Goal: Information Seeking & Learning: Learn about a topic

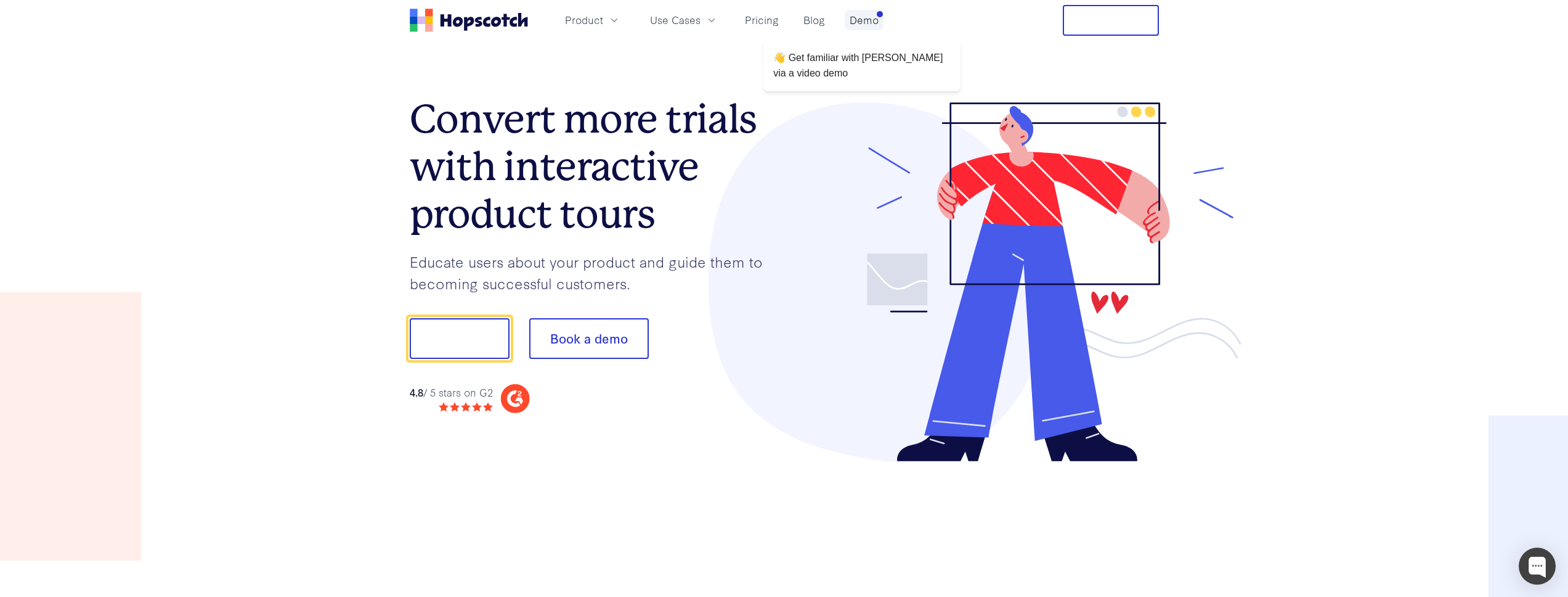
click at [871, 15] on link "Demo" at bounding box center [864, 20] width 39 height 21
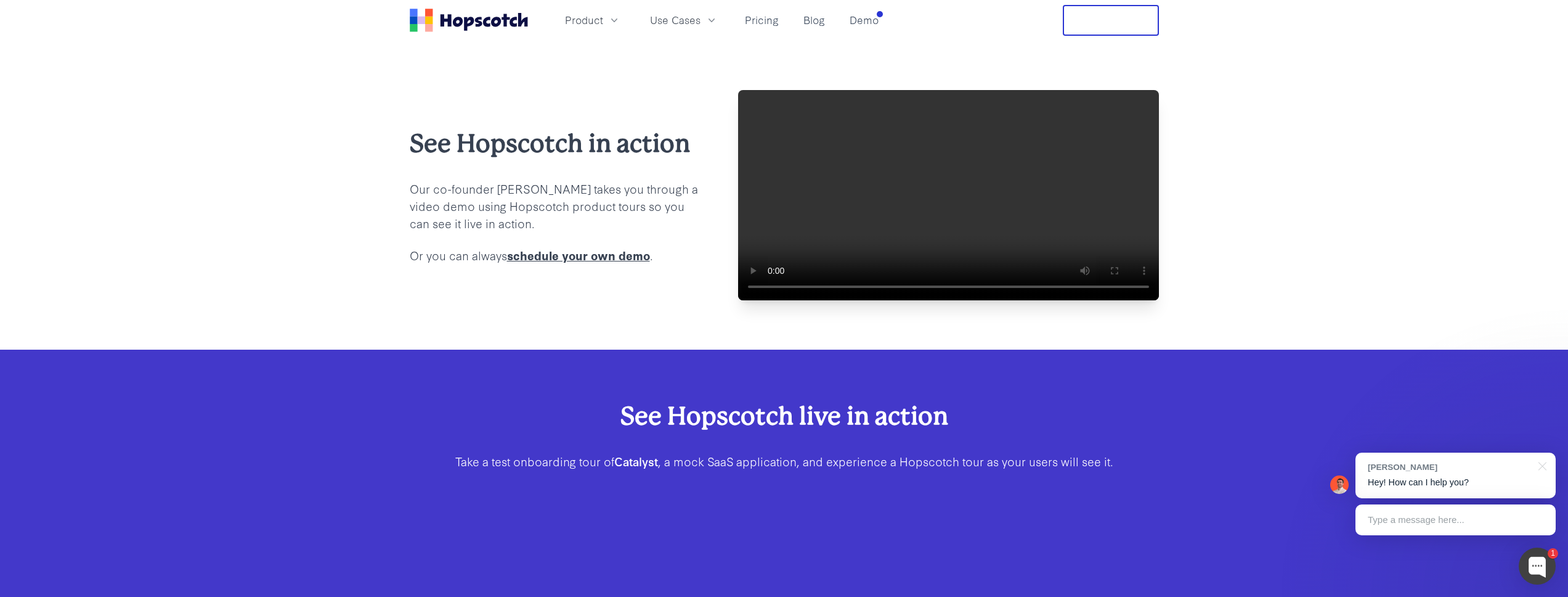
click at [937, 251] on video at bounding box center [948, 195] width 421 height 210
click at [913, 215] on video at bounding box center [948, 195] width 421 height 210
click at [602, 19] on button "Product" at bounding box center [593, 20] width 71 height 21
click at [911, 191] on video at bounding box center [948, 195] width 421 height 210
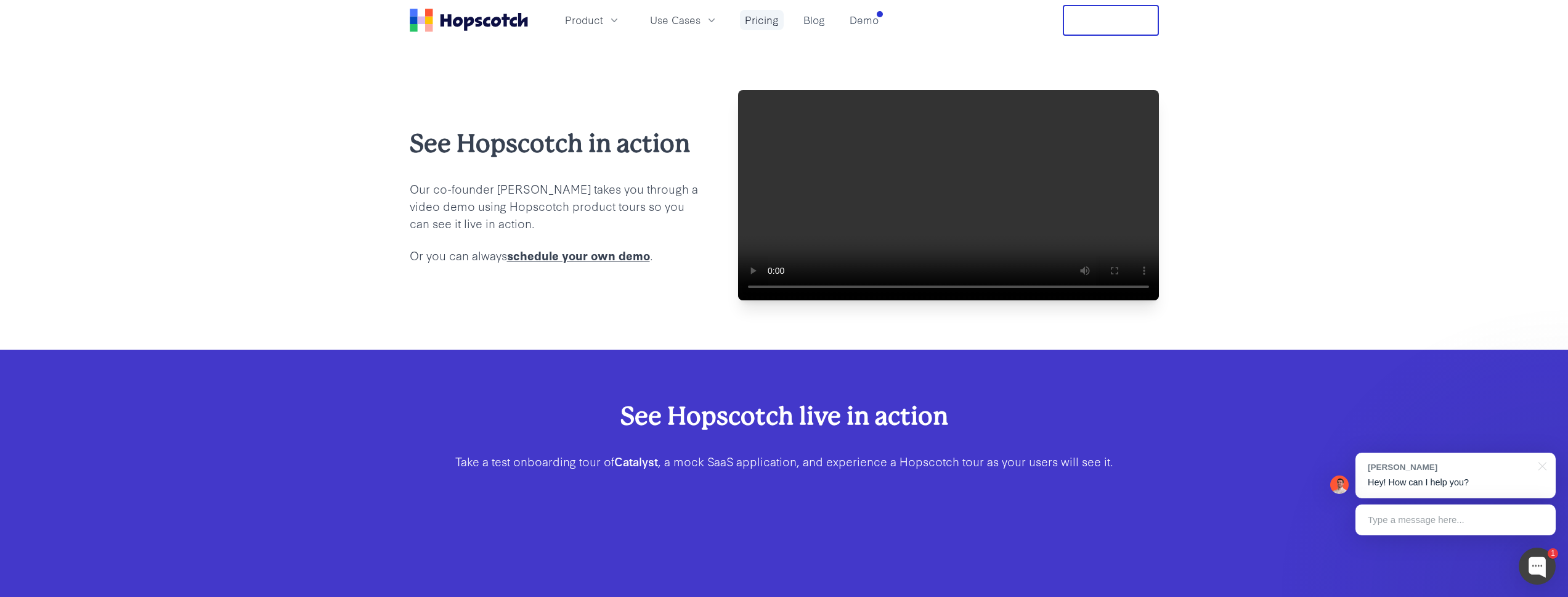
click at [760, 21] on link "Pricing" at bounding box center [761, 20] width 44 height 21
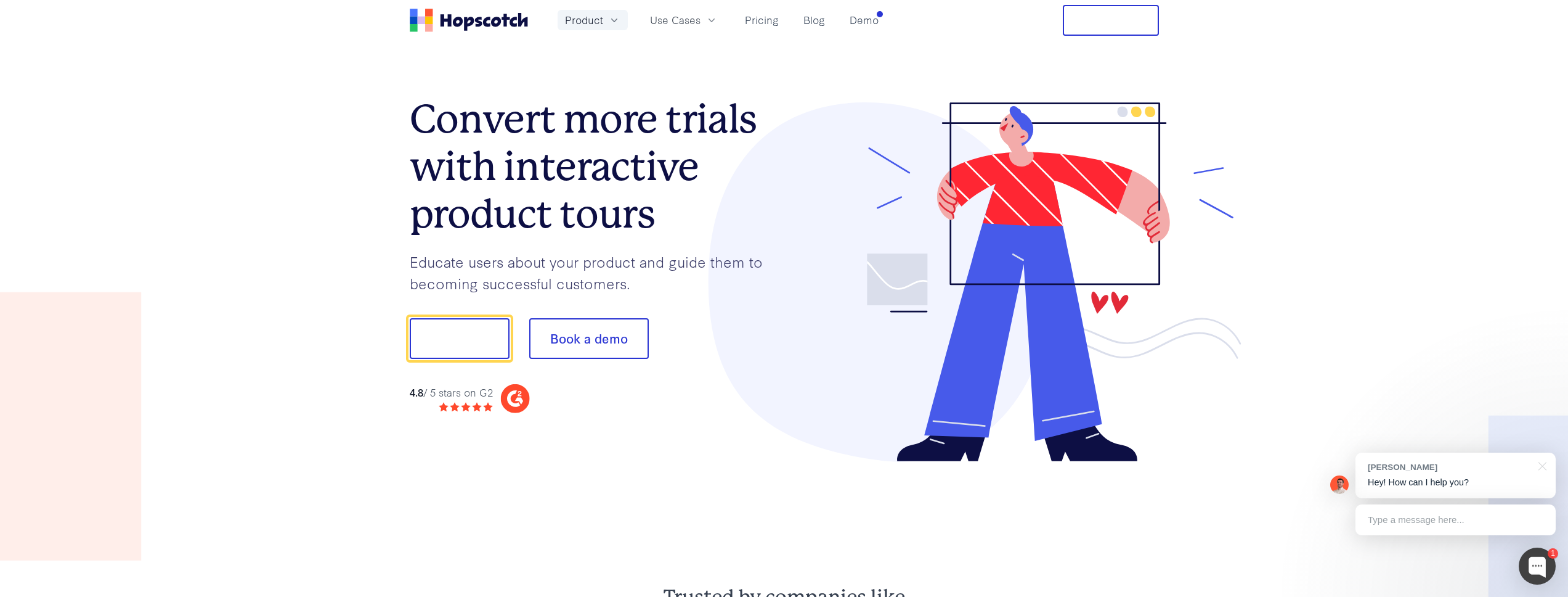
click at [576, 19] on span "Product" at bounding box center [584, 21] width 38 height 16
click at [747, 17] on link "Pricing" at bounding box center [761, 20] width 44 height 21
click at [592, 23] on span "Product" at bounding box center [584, 21] width 38 height 16
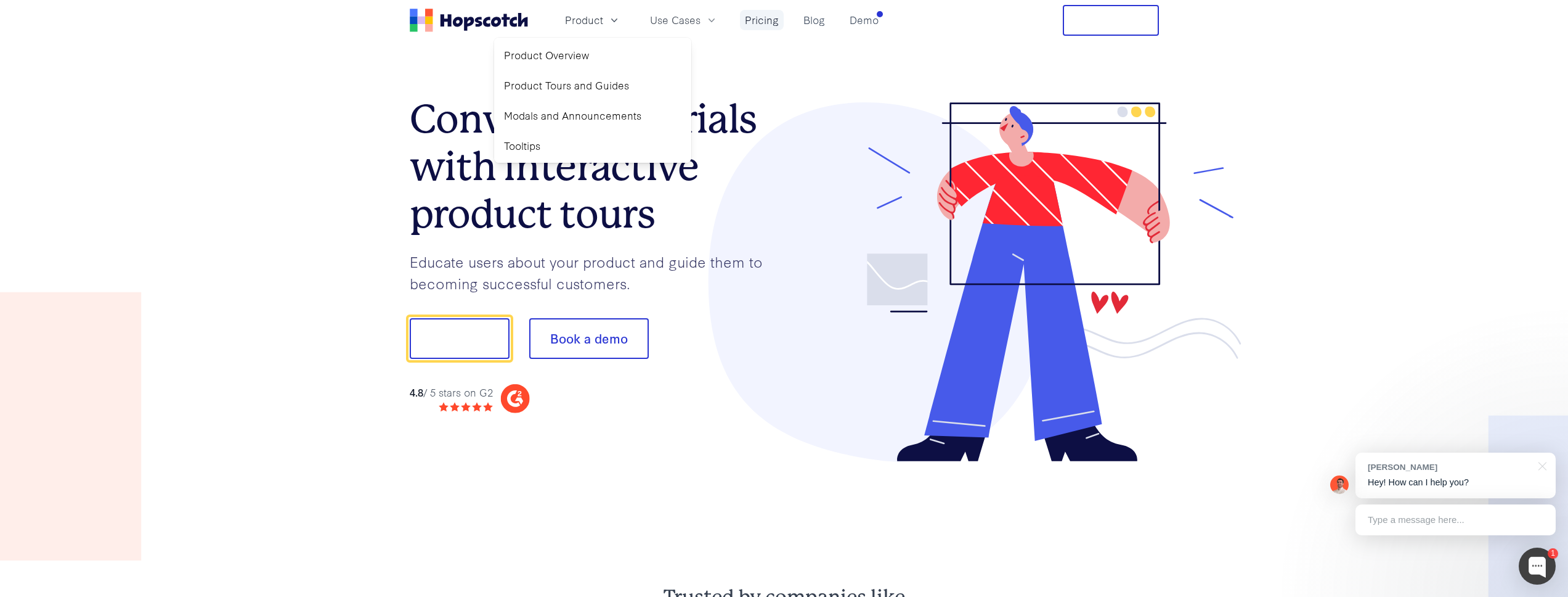
click at [758, 8] on div "Product Product Overview Product Tours and Guides Modals and Announcements Tool…" at bounding box center [646, 20] width 474 height 30
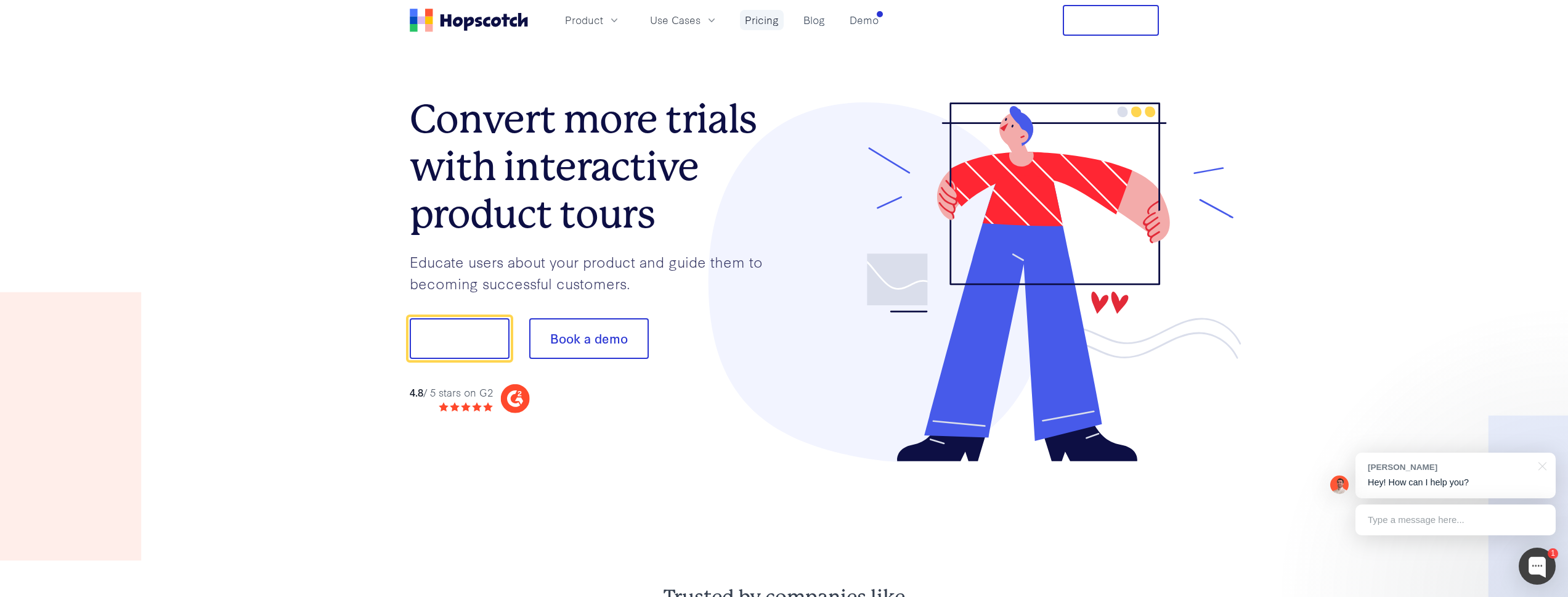
click at [757, 16] on link "Pricing" at bounding box center [761, 20] width 44 height 21
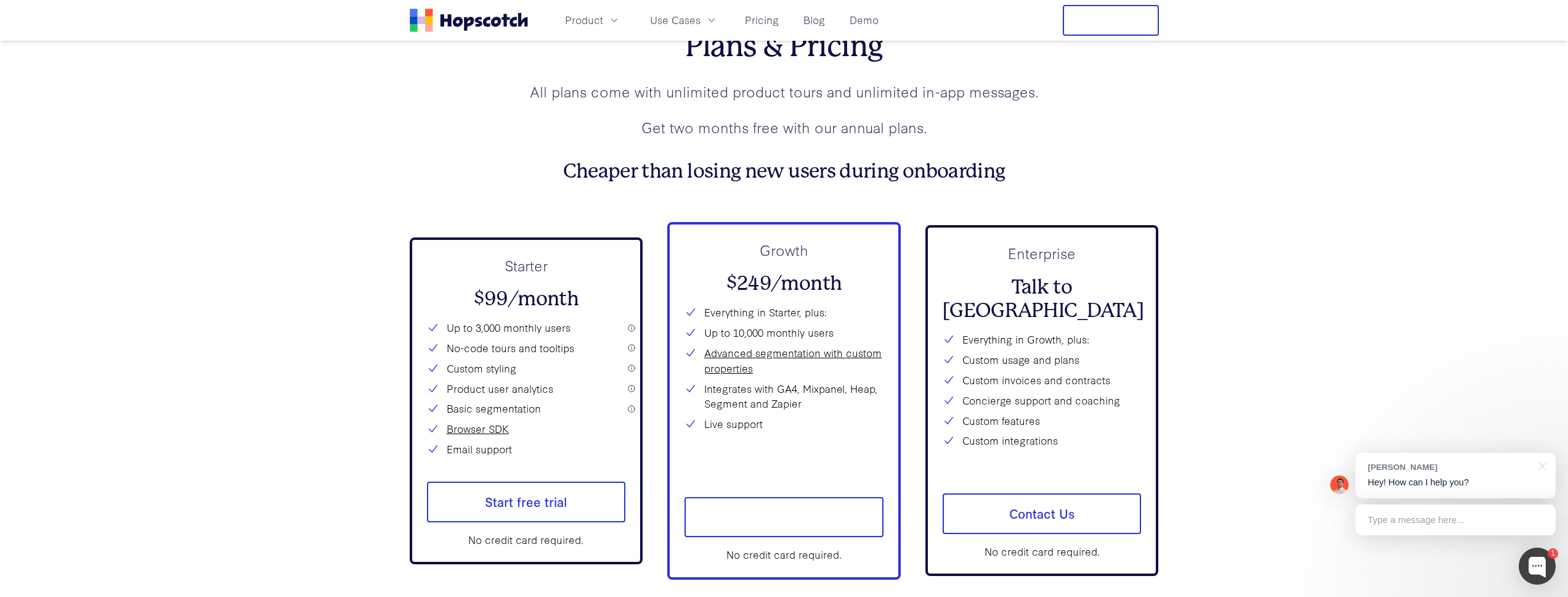
scroll to position [4607, 0]
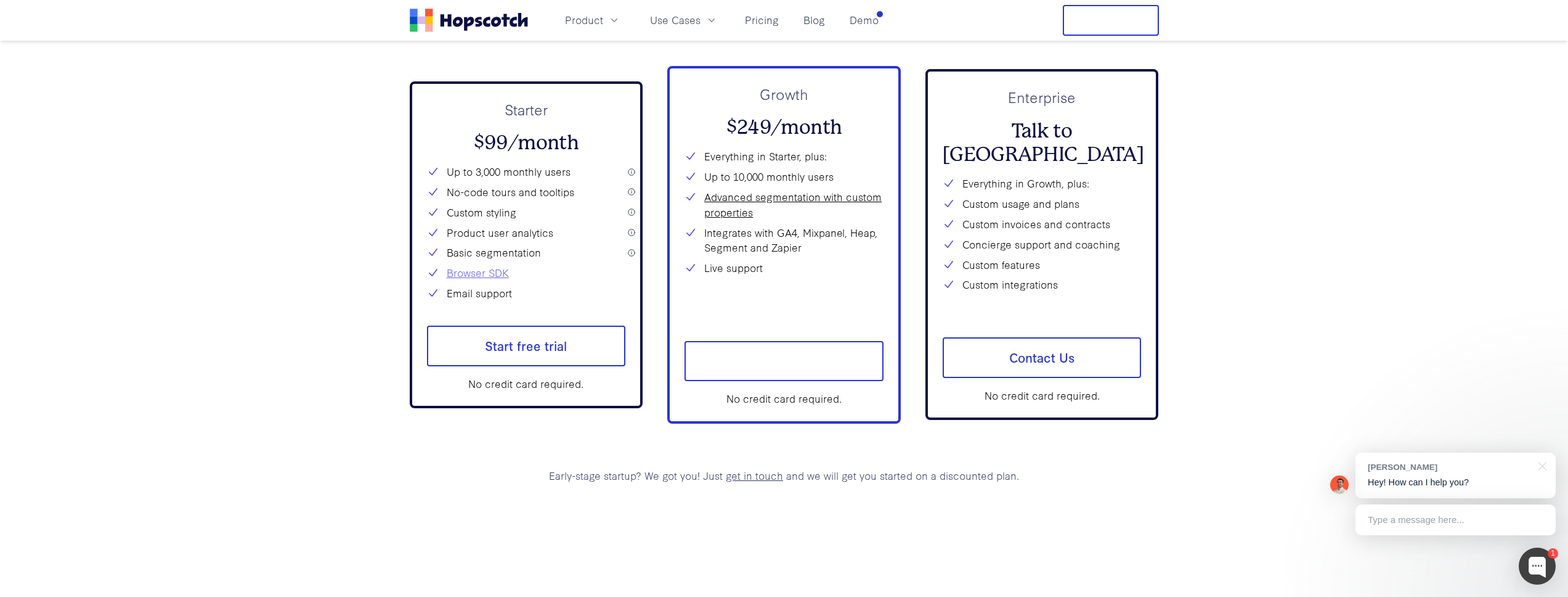
click at [485, 265] on link "Browser SDK" at bounding box center [477, 273] width 62 height 16
